Goal: Information Seeking & Learning: Learn about a topic

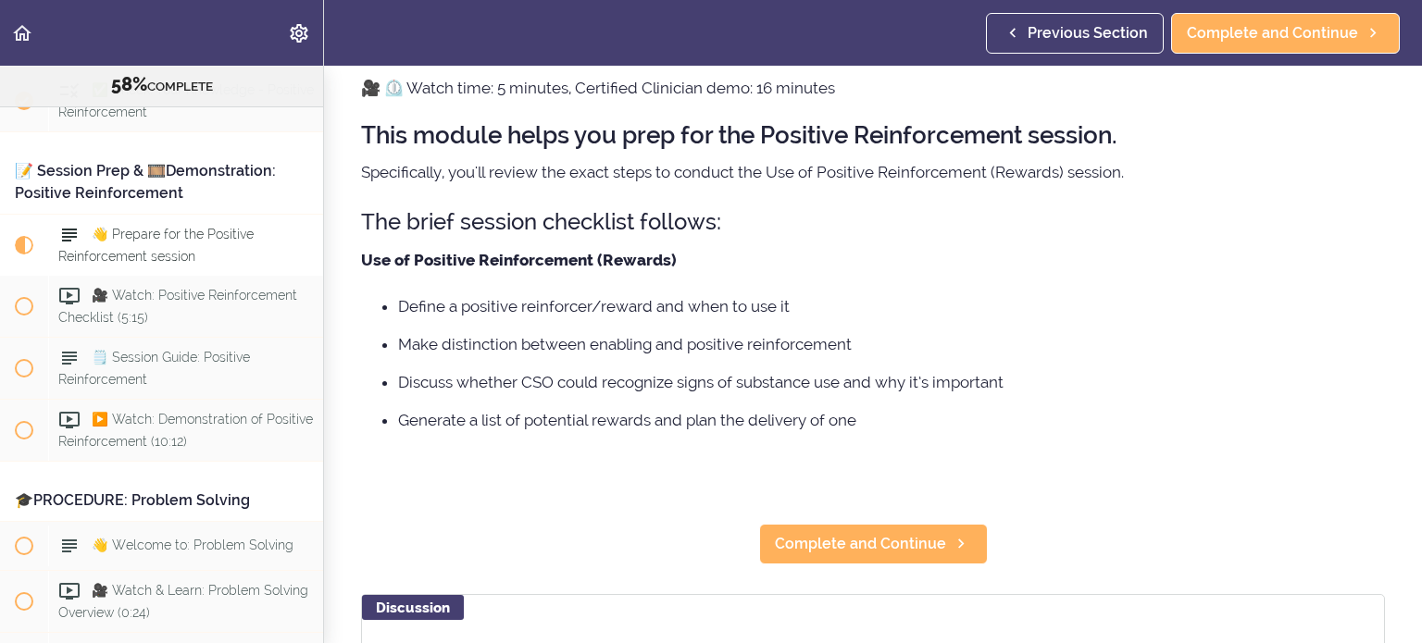
scroll to position [79, 0]
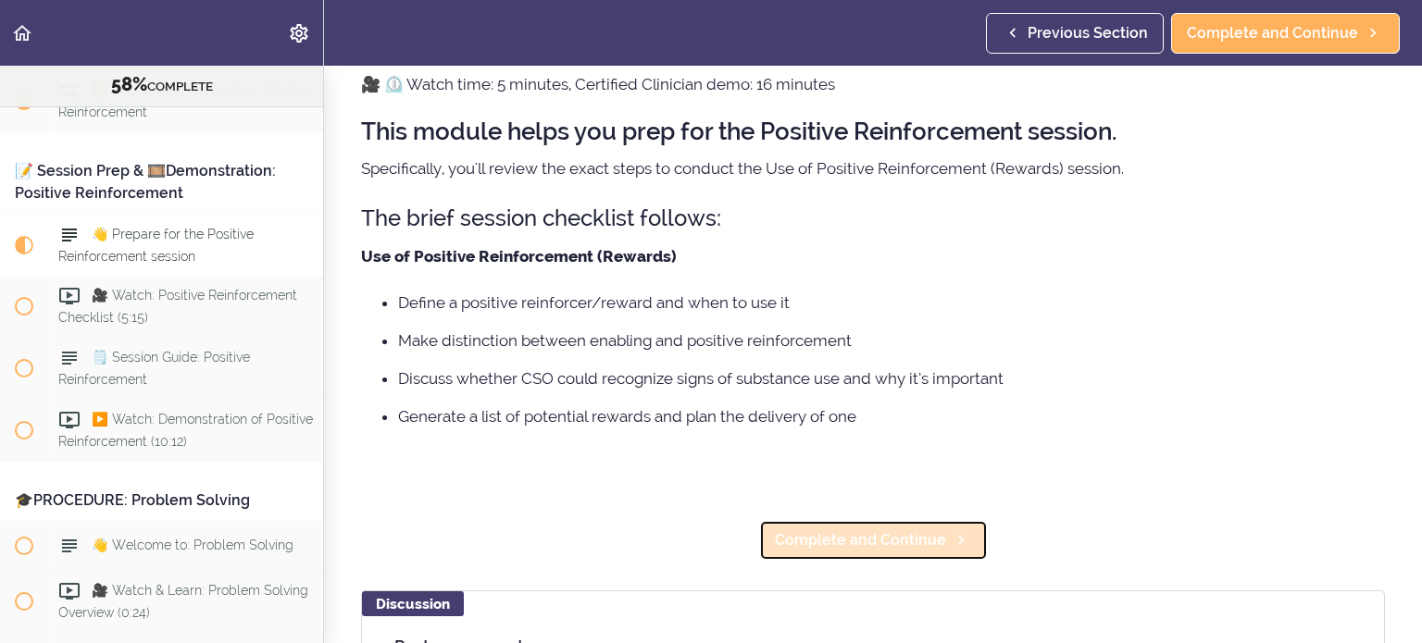
click at [884, 535] on span "Complete and Continue" at bounding box center [860, 540] width 171 height 22
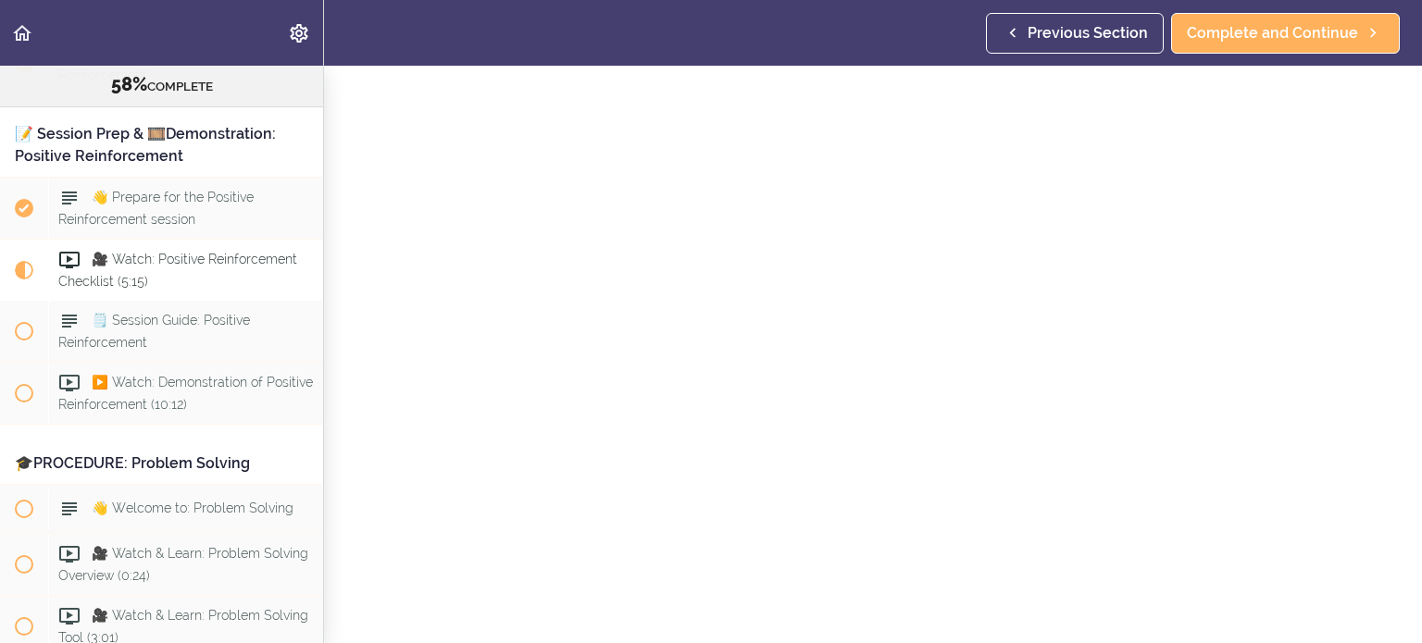
scroll to position [85, 0]
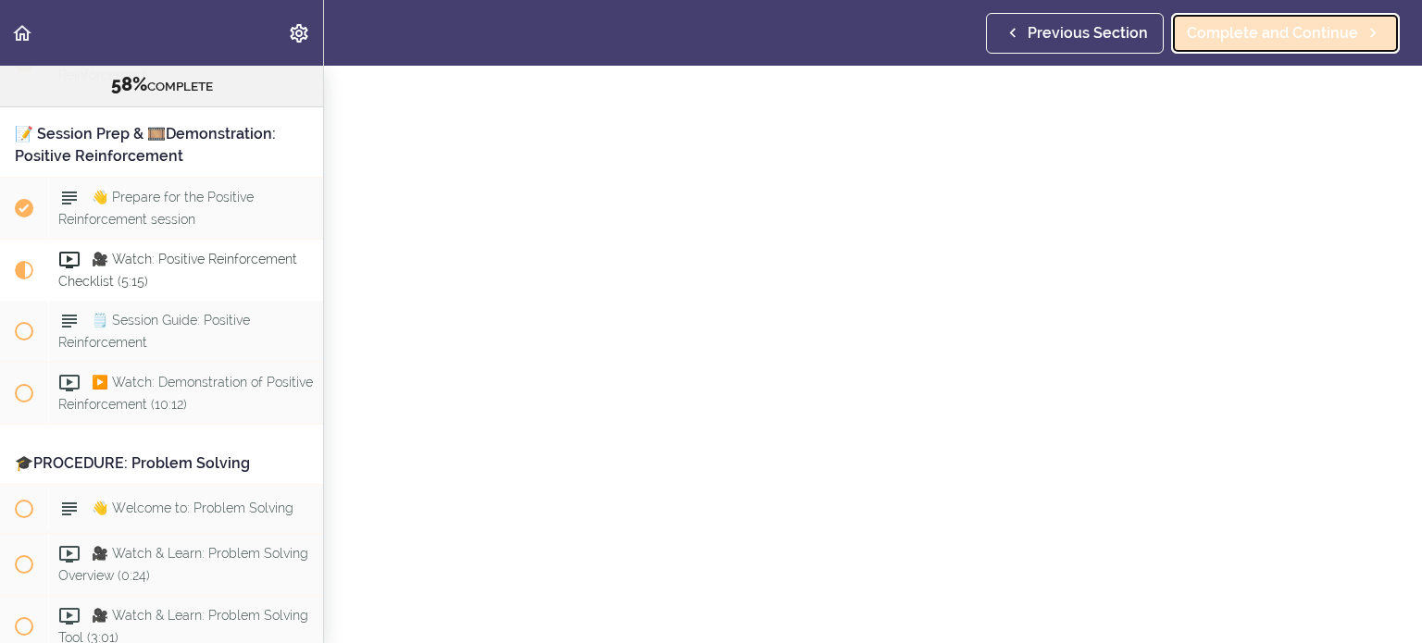
click at [1297, 34] on span "Complete and Continue" at bounding box center [1272, 33] width 171 height 22
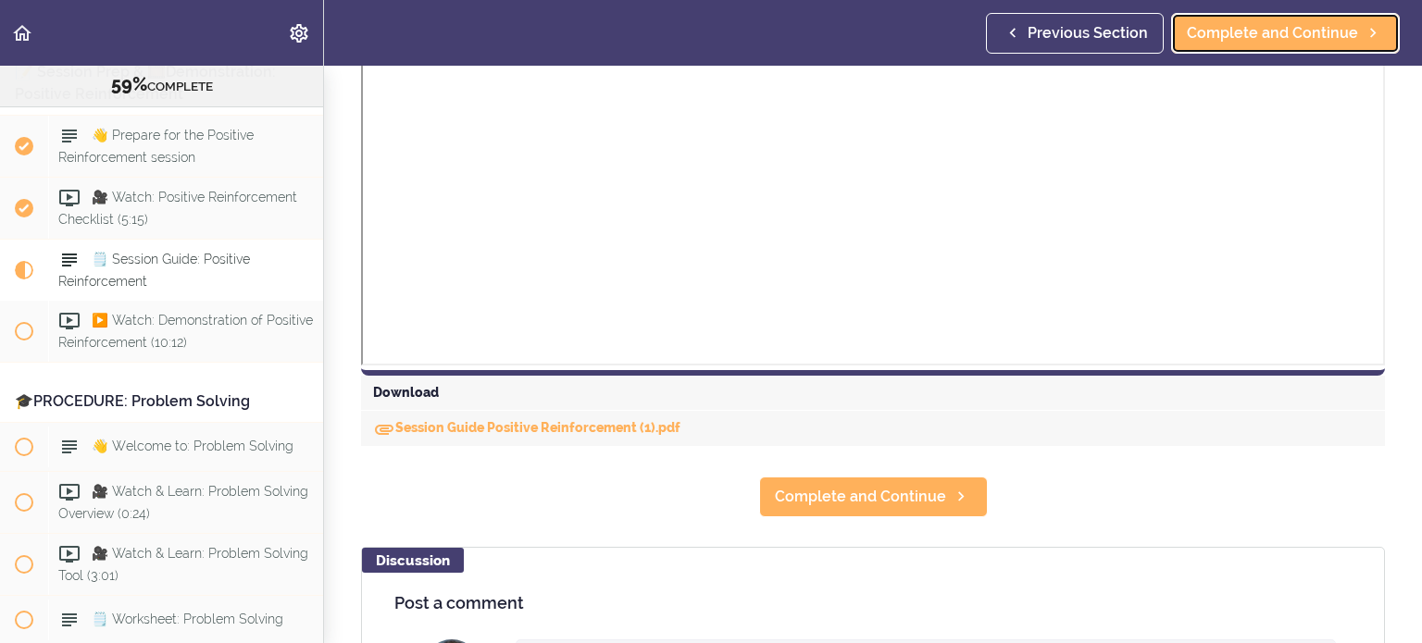
scroll to position [654, 0]
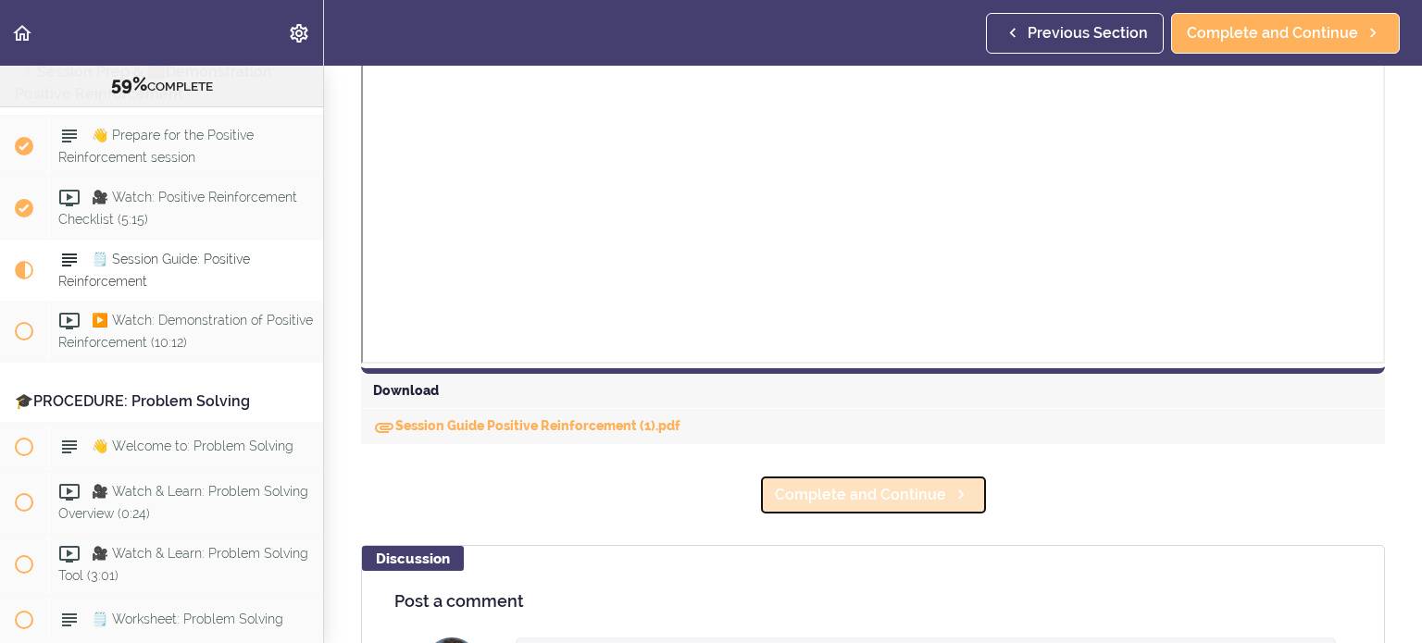
click at [913, 489] on span "Complete and Continue" at bounding box center [860, 495] width 171 height 22
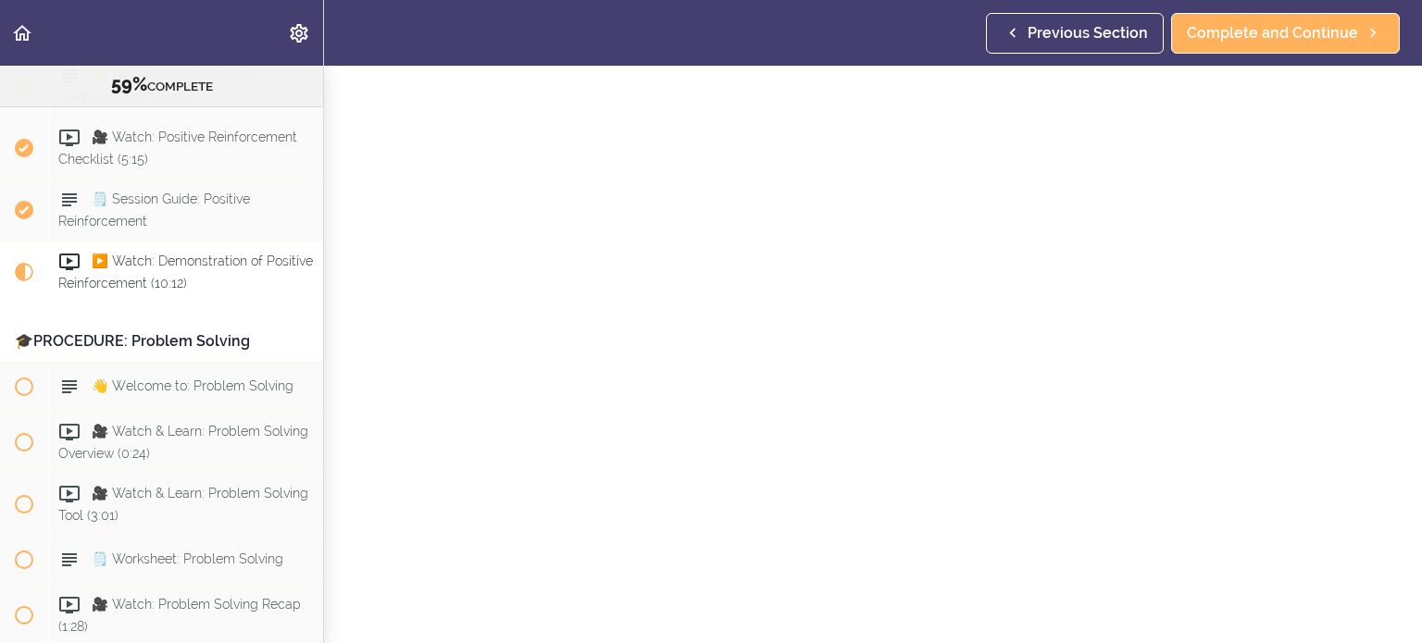
scroll to position [210, 0]
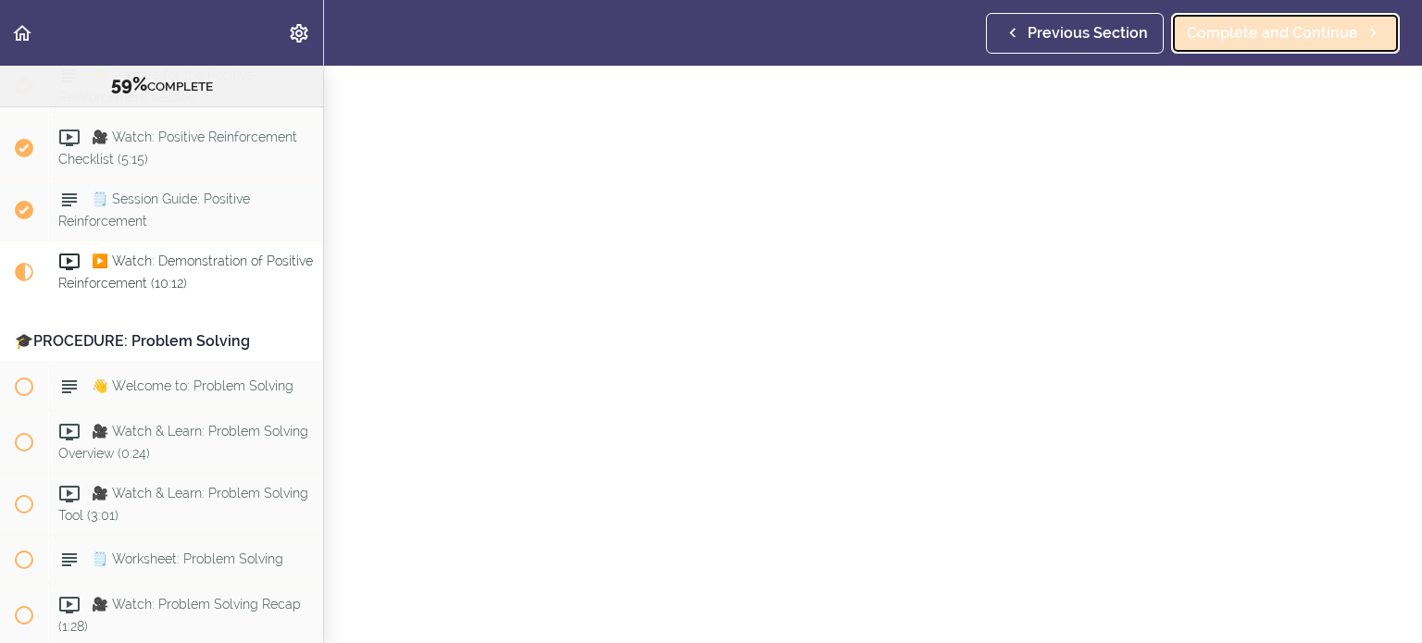
click at [1294, 30] on span "Complete and Continue" at bounding box center [1272, 33] width 171 height 22
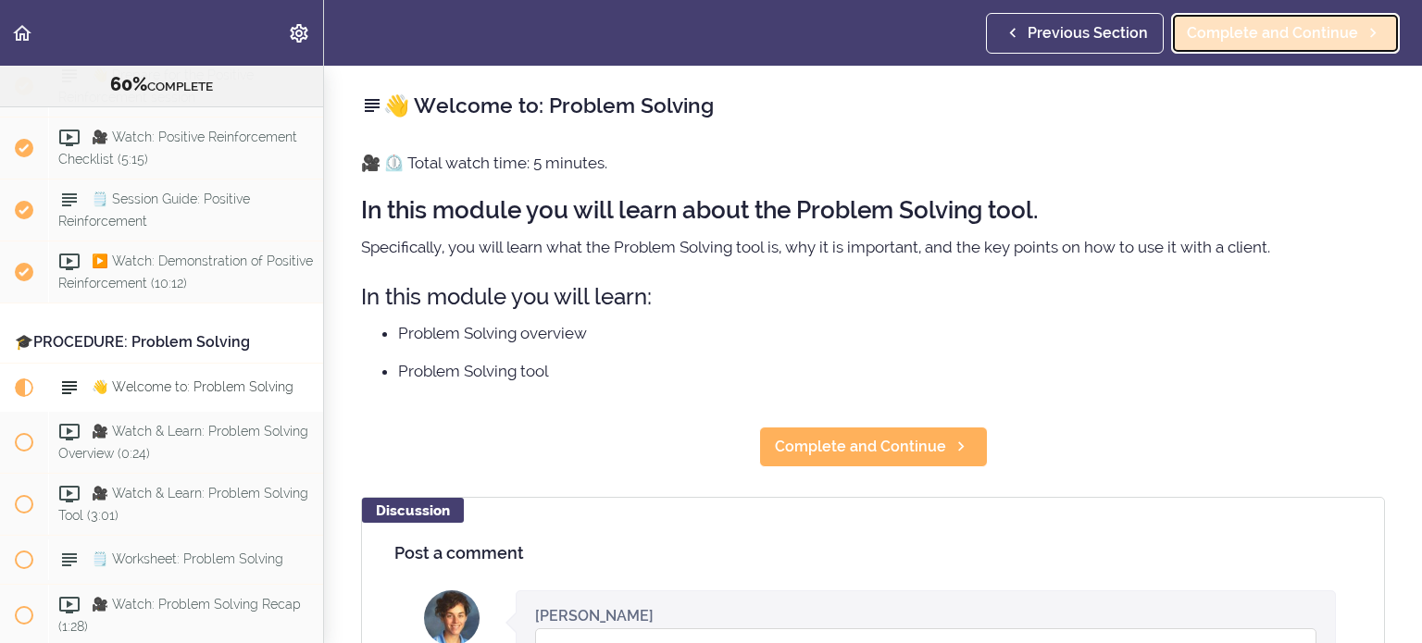
scroll to position [8020, 0]
